Goal: Task Accomplishment & Management: Use online tool/utility

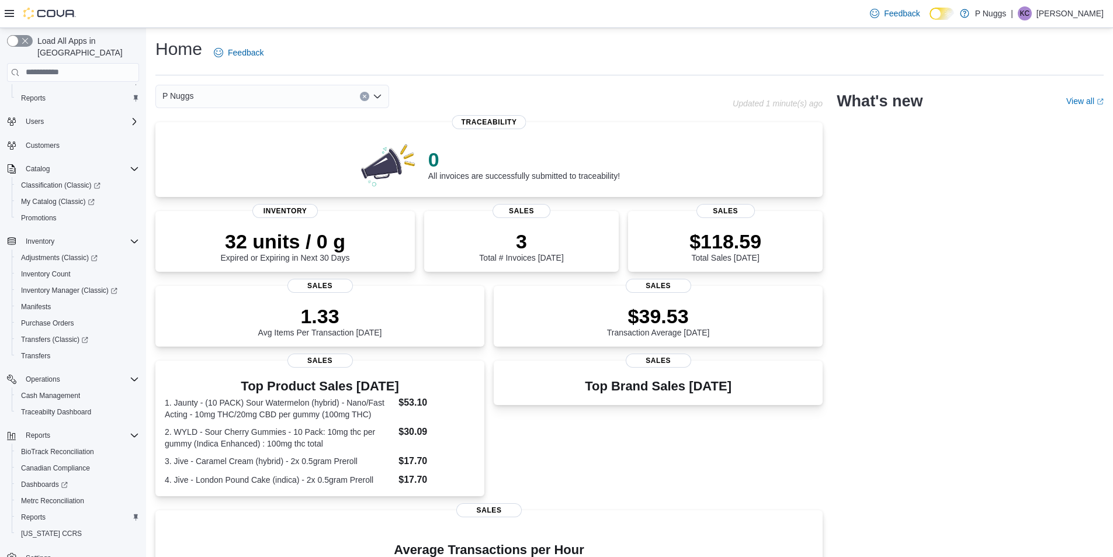
scroll to position [49, 0]
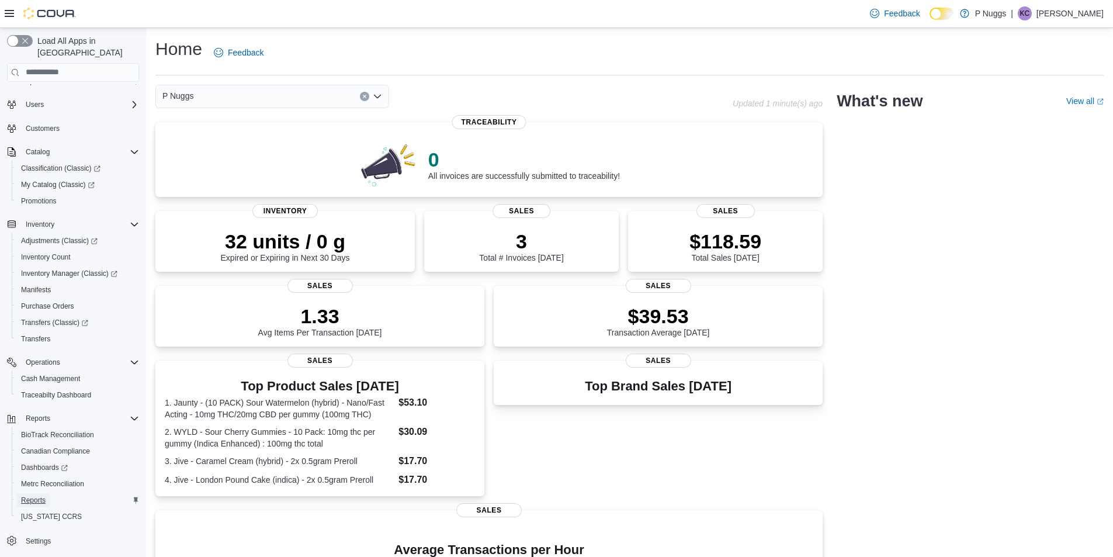
click at [39, 495] on span "Reports" at bounding box center [33, 499] width 25 height 9
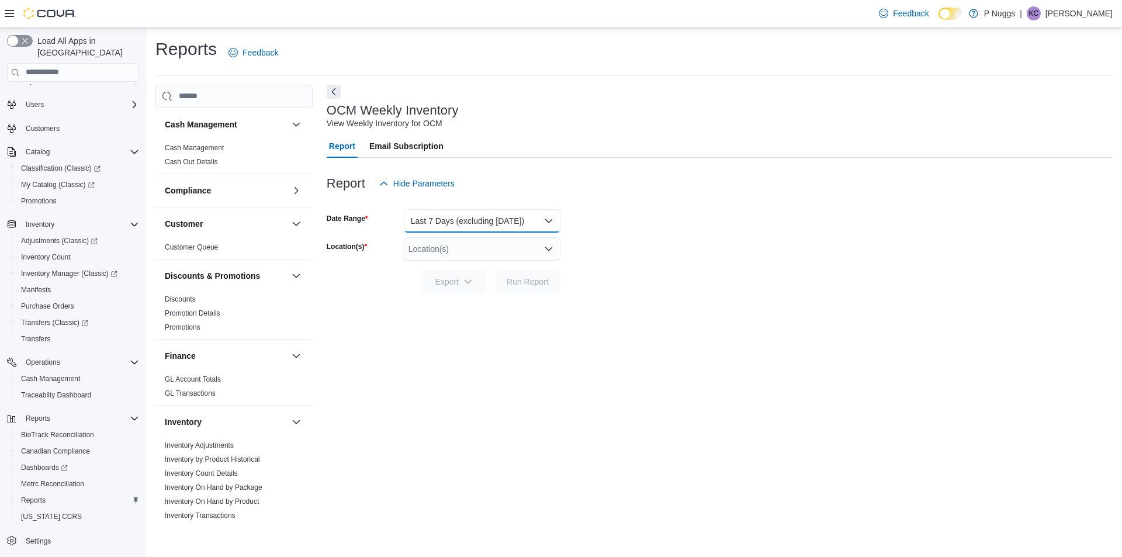
click at [538, 220] on button "Last 7 Days (excluding [DATE])" at bounding box center [482, 220] width 157 height 23
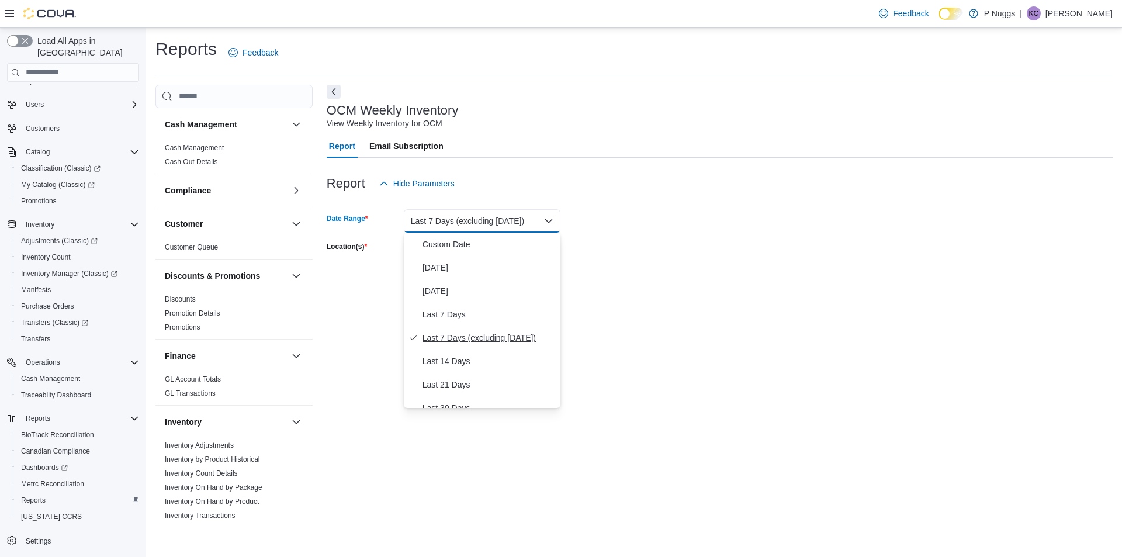
click at [449, 336] on span "Last 7 Days (excluding [DATE])" at bounding box center [488, 338] width 133 height 14
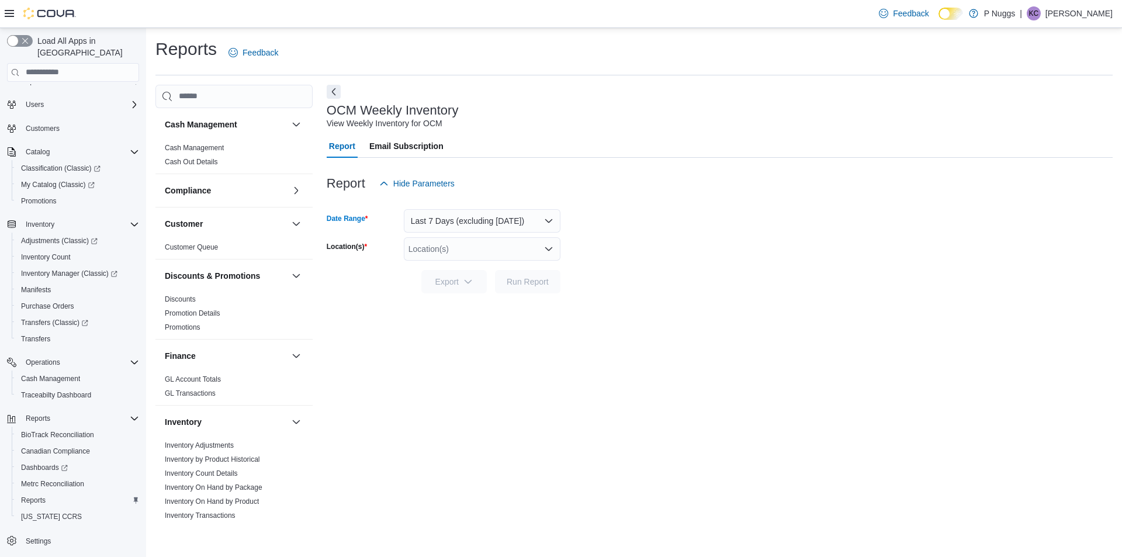
click at [459, 251] on div "Location(s)" at bounding box center [482, 248] width 157 height 23
click at [460, 281] on button "[STREET_ADDRESS][PERSON_NAME][PERSON_NAME]" at bounding box center [482, 286] width 157 height 17
click at [538, 286] on span "Run Report" at bounding box center [528, 281] width 42 height 12
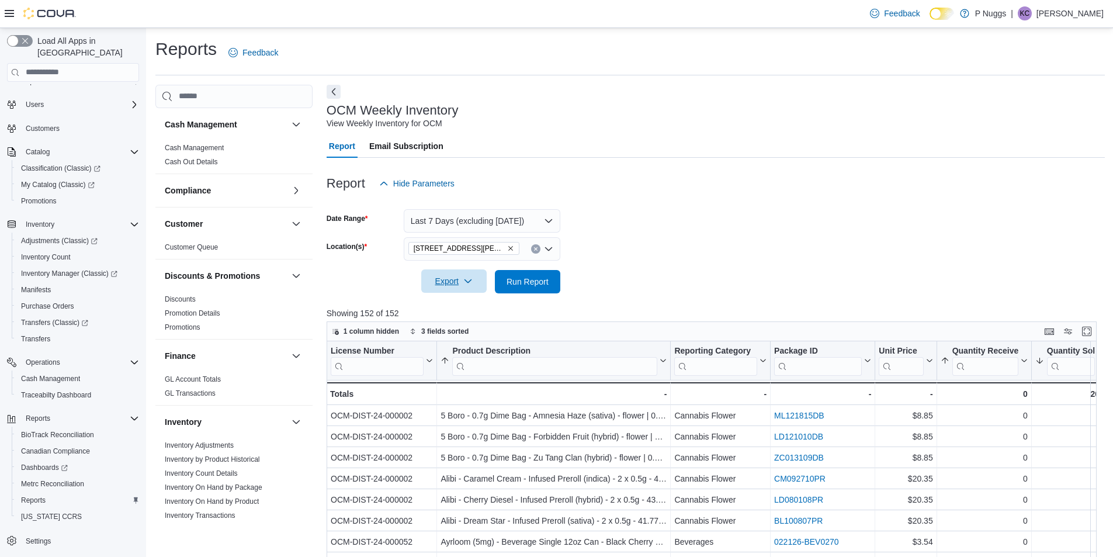
click at [471, 279] on icon "button" at bounding box center [467, 280] width 9 height 9
click at [464, 308] on span "Export to Excel" at bounding box center [455, 304] width 53 height 9
